Goal: Communication & Community: Answer question/provide support

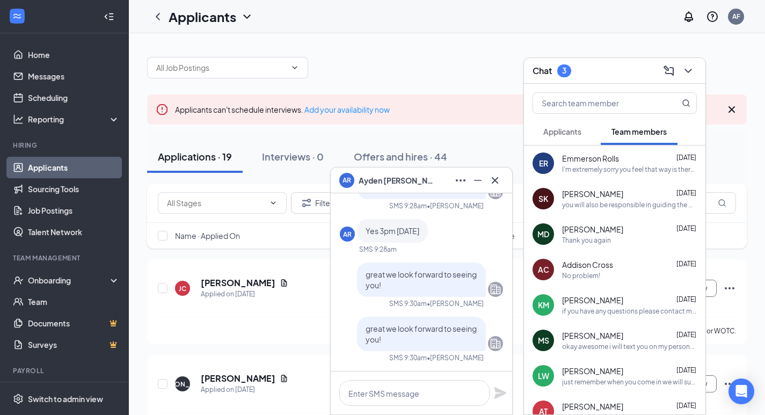
click at [433, 178] on div "AR [PERSON_NAME]" at bounding box center [421, 180] width 164 height 17
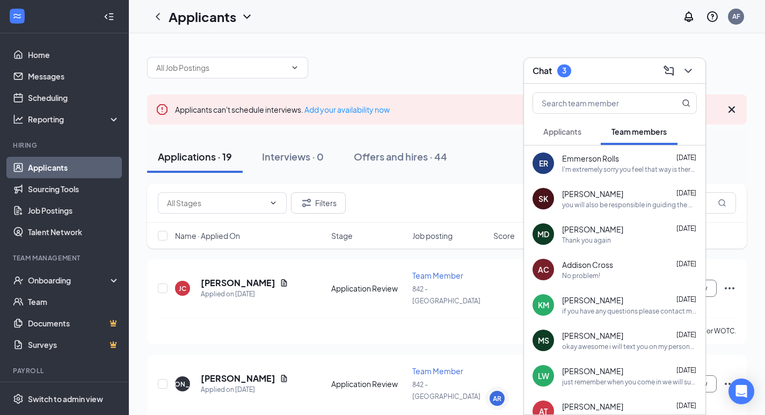
click at [554, 134] on span "Applicants" at bounding box center [562, 132] width 38 height 10
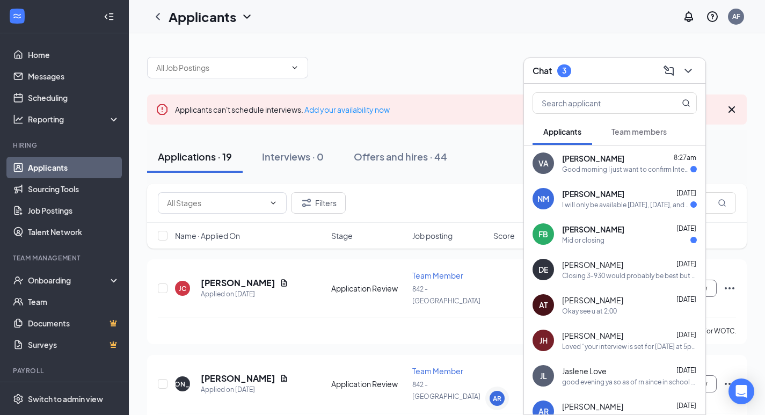
click at [648, 129] on span "Team members" at bounding box center [638, 132] width 55 height 10
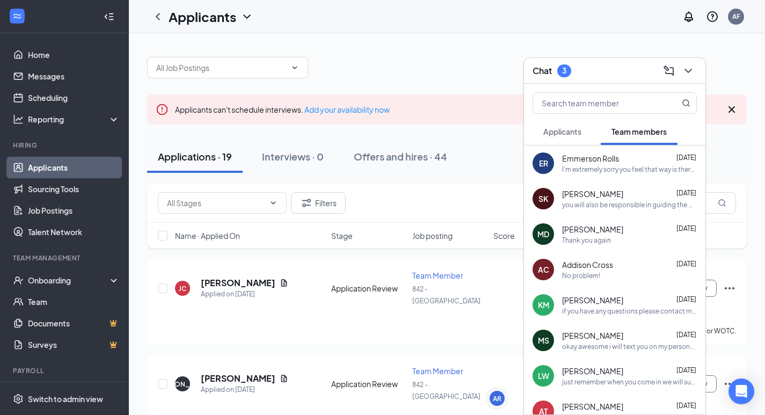
click at [575, 127] on span "Applicants" at bounding box center [562, 132] width 38 height 10
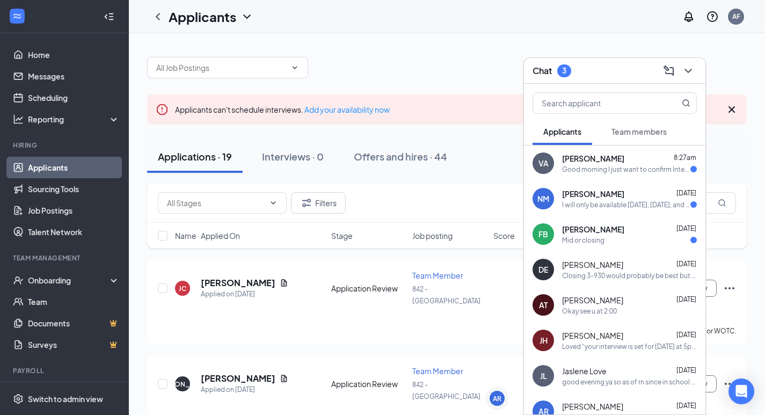
click at [585, 204] on div "I will only be available [DATE], [DATE], and [DATE], I would be fine with a mid…" at bounding box center [626, 204] width 128 height 9
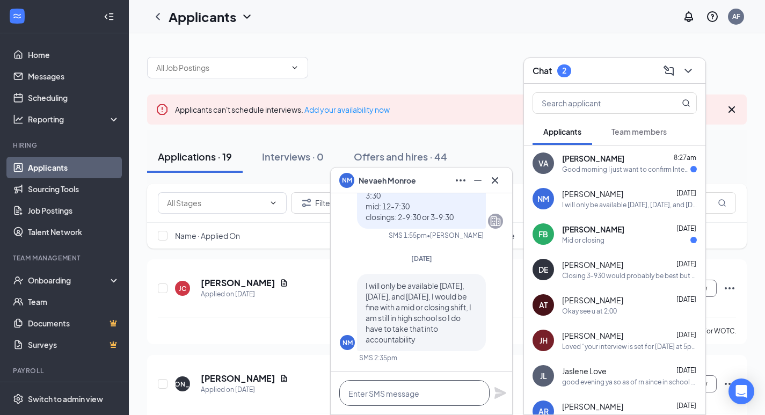
click at [442, 391] on textarea at bounding box center [414, 393] width 150 height 26
type textarea "c"
type textarea "w"
type textarea "s"
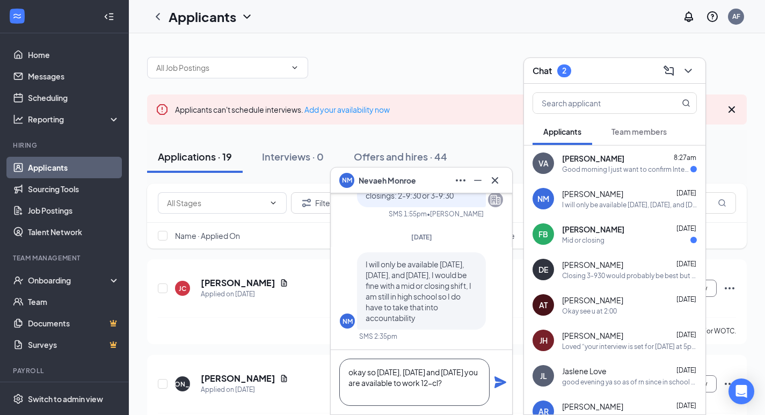
type textarea "okay so [DATE], [DATE] and [DATE] you are available to work 12-cl?"
click at [495, 379] on icon "Plane" at bounding box center [500, 382] width 12 height 12
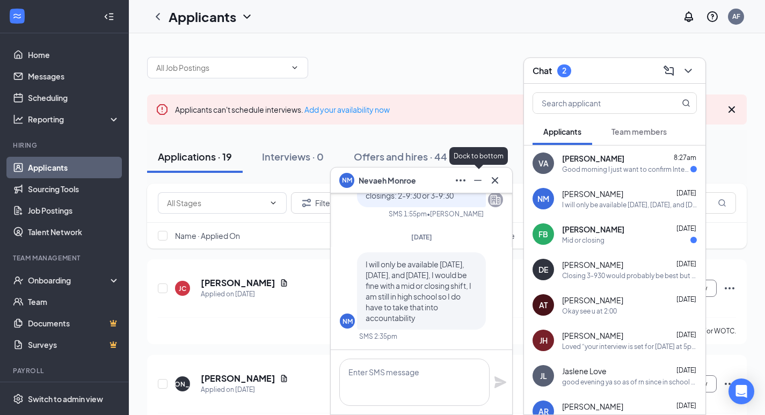
scroll to position [0, 0]
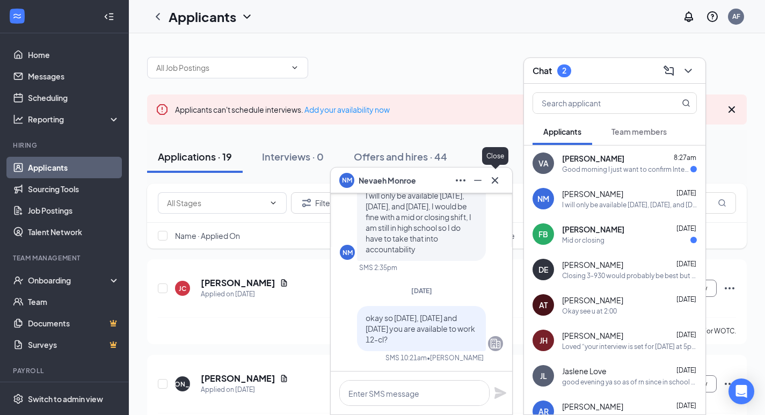
click at [499, 181] on icon "Cross" at bounding box center [494, 180] width 13 height 13
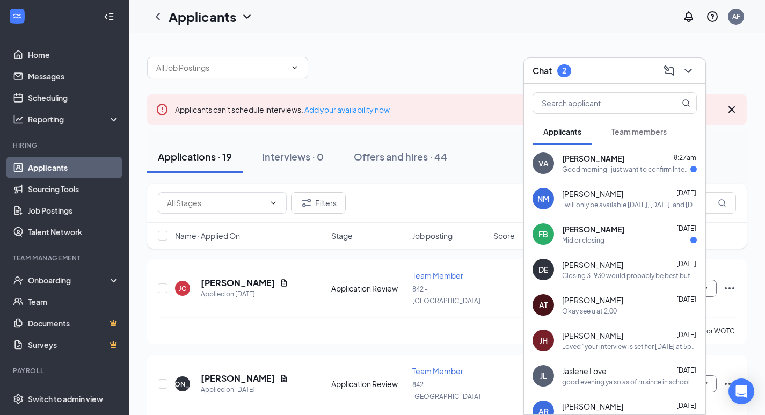
click at [605, 167] on div "Good morning I just want to confirm Interview [DATE] at 3?" at bounding box center [626, 169] width 128 height 9
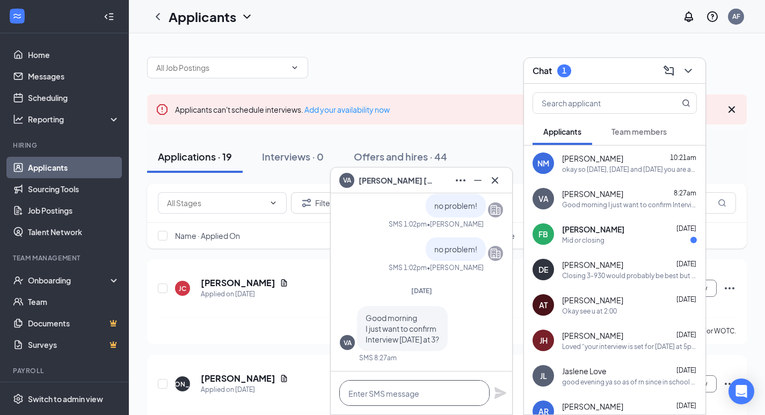
click at [407, 396] on textarea at bounding box center [414, 393] width 150 height 26
type textarea "y"
click at [620, 245] on div "FB [PERSON_NAME] [DATE] Mid or closing" at bounding box center [614, 233] width 181 height 35
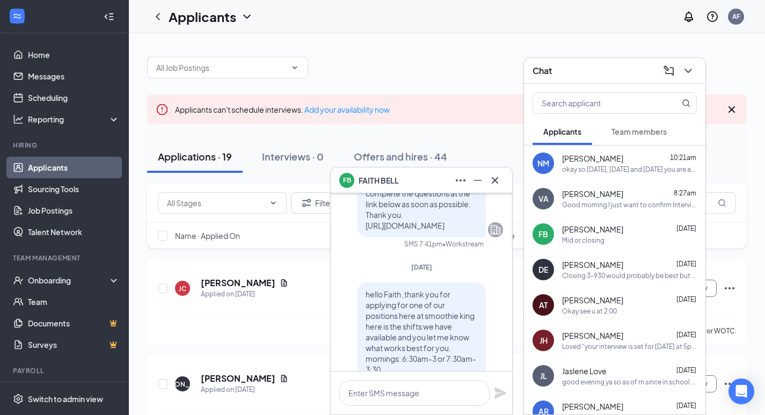
scroll to position [0, 0]
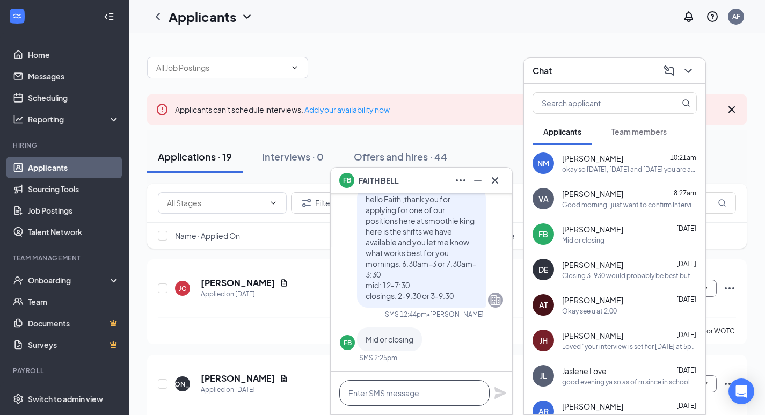
click at [396, 393] on textarea at bounding box center [414, 393] width 150 height 26
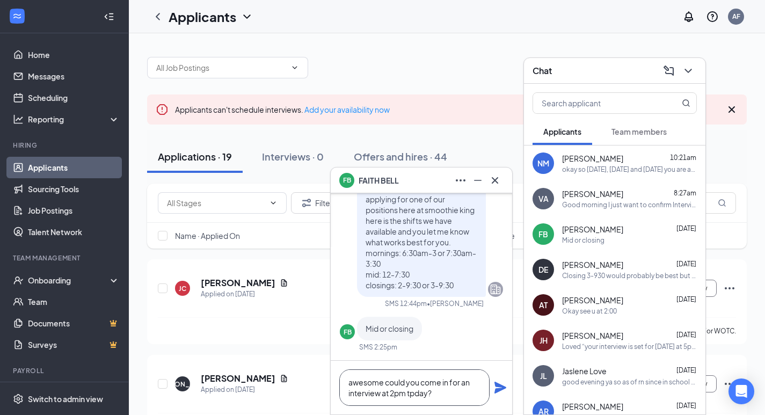
type textarea "awesome could you come in for an interview at 2pm tpday?"
click at [496, 389] on icon "Plane" at bounding box center [500, 388] width 12 height 12
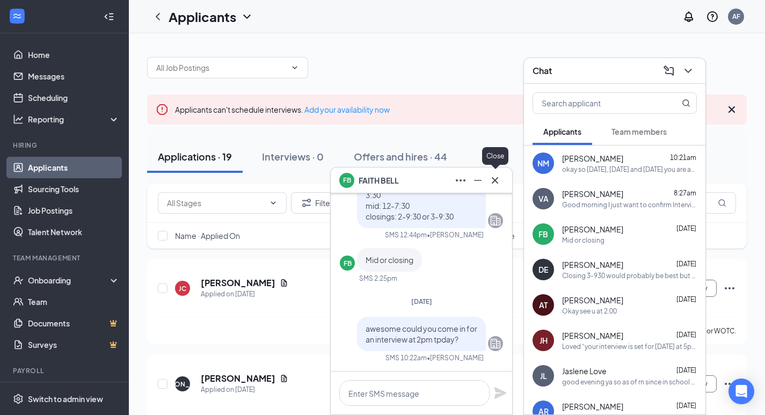
click at [495, 179] on icon "Cross" at bounding box center [495, 180] width 6 height 6
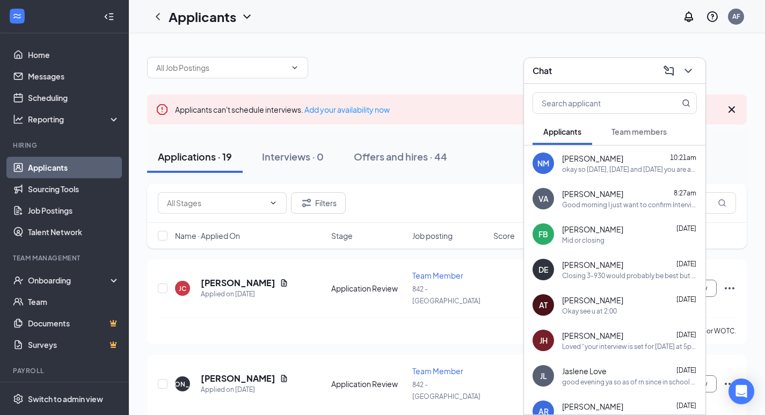
click at [604, 194] on span "[PERSON_NAME]" at bounding box center [592, 193] width 61 height 11
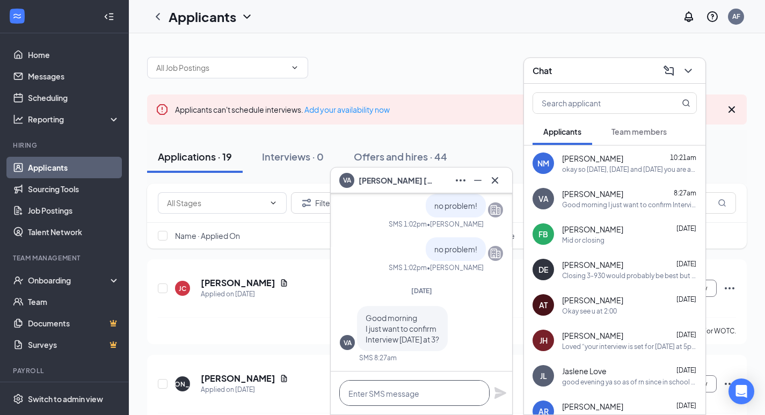
click at [378, 395] on textarea at bounding box center [414, 393] width 150 height 26
type textarea "yes, we have you on for 3pm [DATE]!"
click at [501, 393] on icon "Plane" at bounding box center [500, 392] width 13 height 13
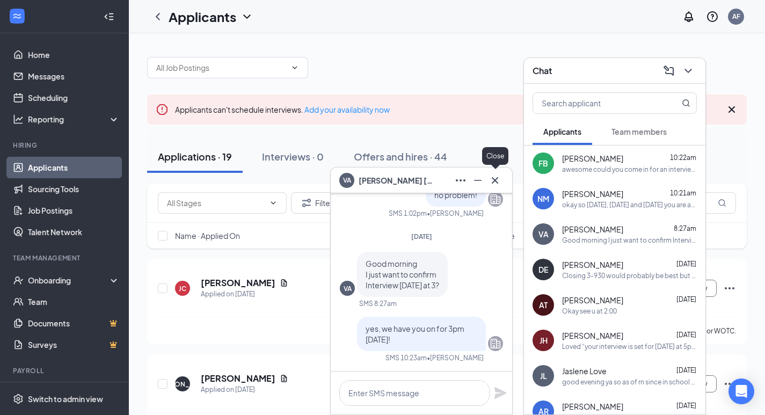
click at [495, 179] on icon "Cross" at bounding box center [494, 180] width 13 height 13
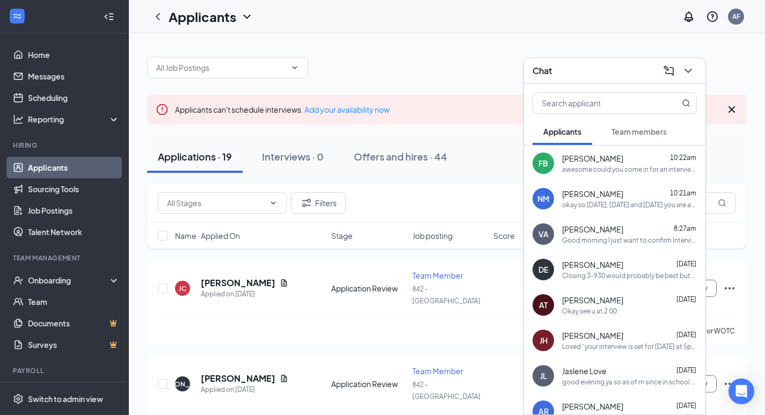
click at [630, 74] on div "Chat" at bounding box center [614, 70] width 164 height 17
